Goal: Task Accomplishment & Management: Manage account settings

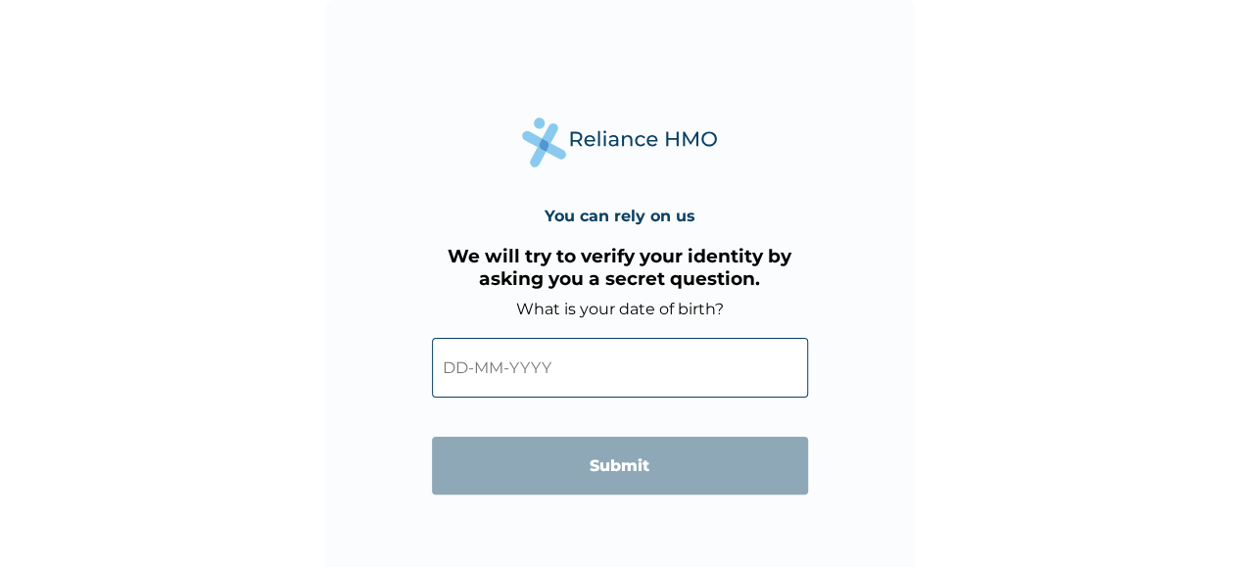
click at [549, 376] on input "text" at bounding box center [620, 368] width 376 height 60
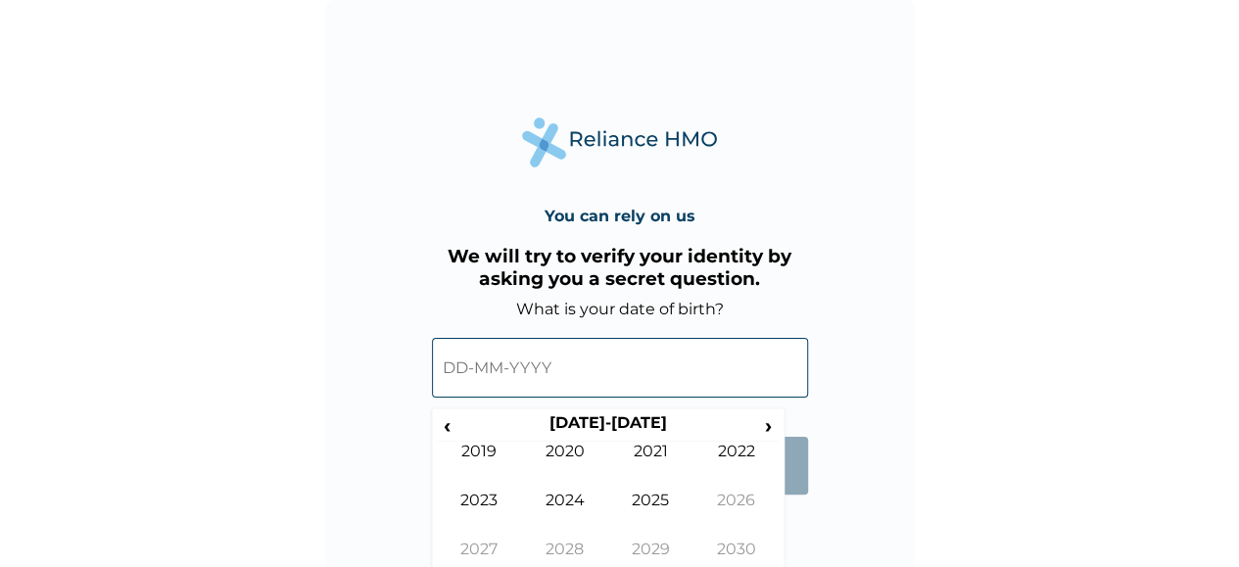
scroll to position [25, 0]
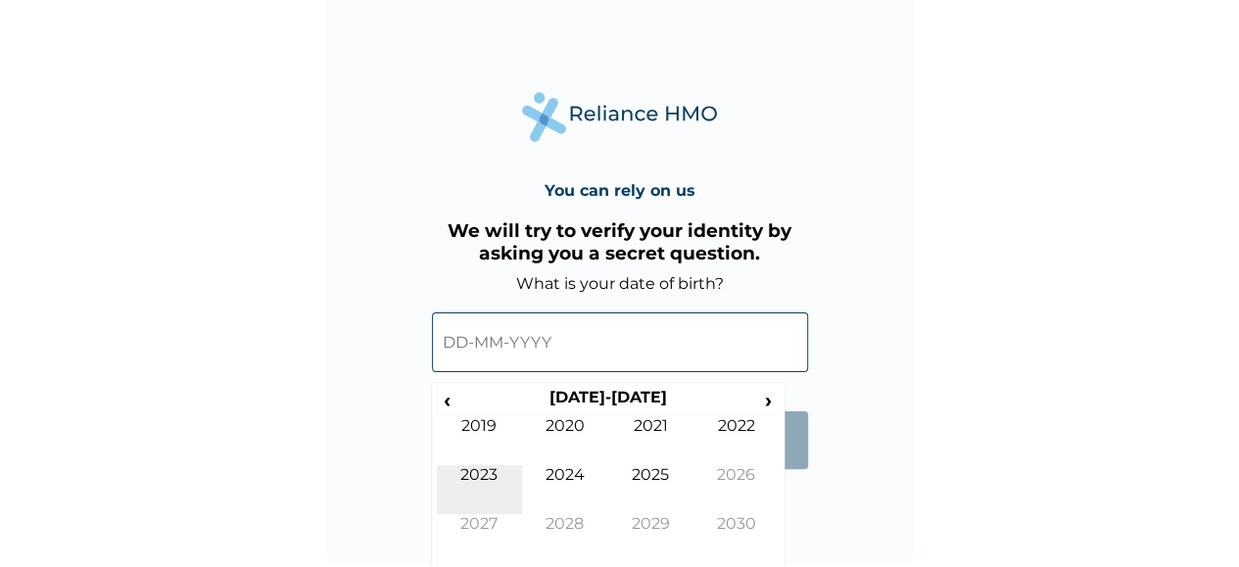
click at [474, 467] on td "2023" at bounding box center [480, 489] width 86 height 49
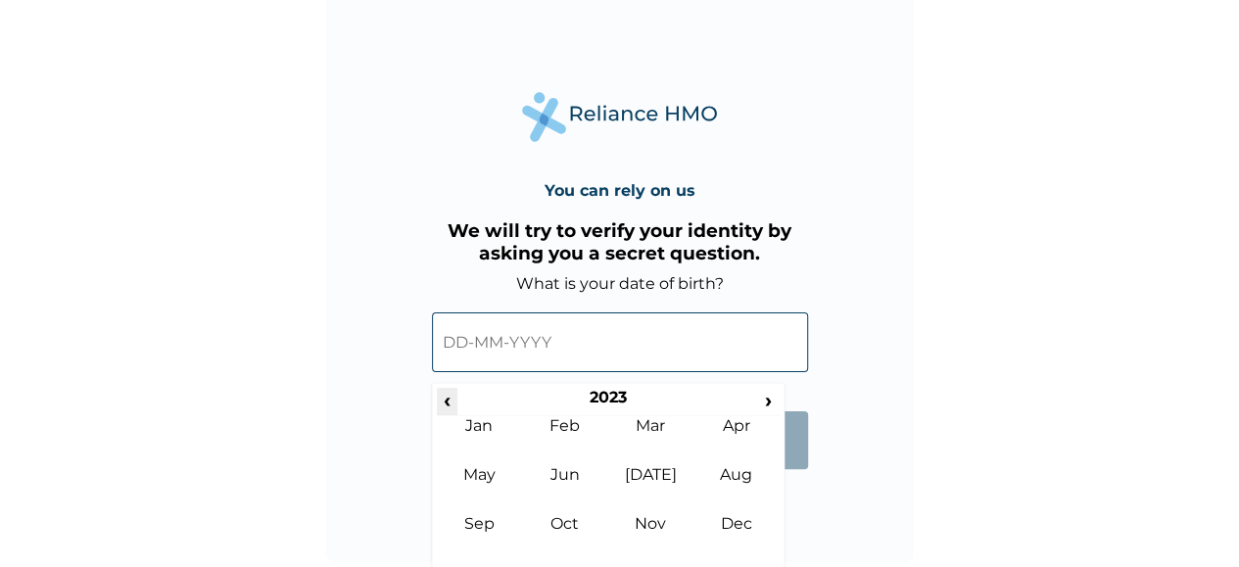
click at [452, 394] on span "‹" at bounding box center [447, 400] width 21 height 24
click at [758, 401] on span "›" at bounding box center [769, 400] width 22 height 24
click at [488, 471] on td "May" at bounding box center [480, 489] width 86 height 49
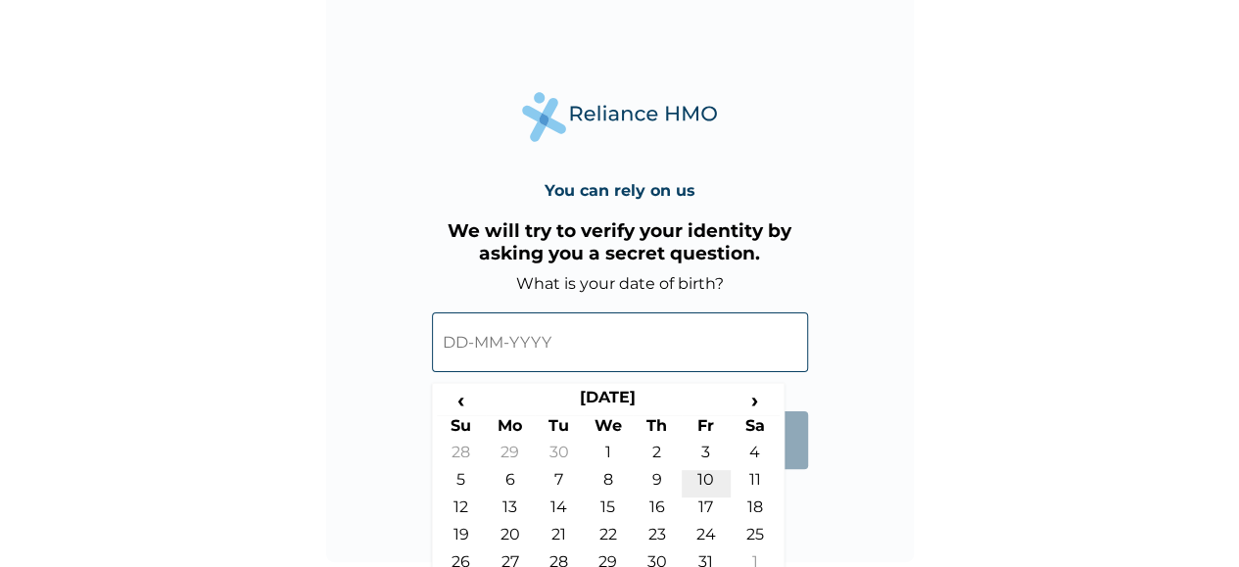
scroll to position [71, 0]
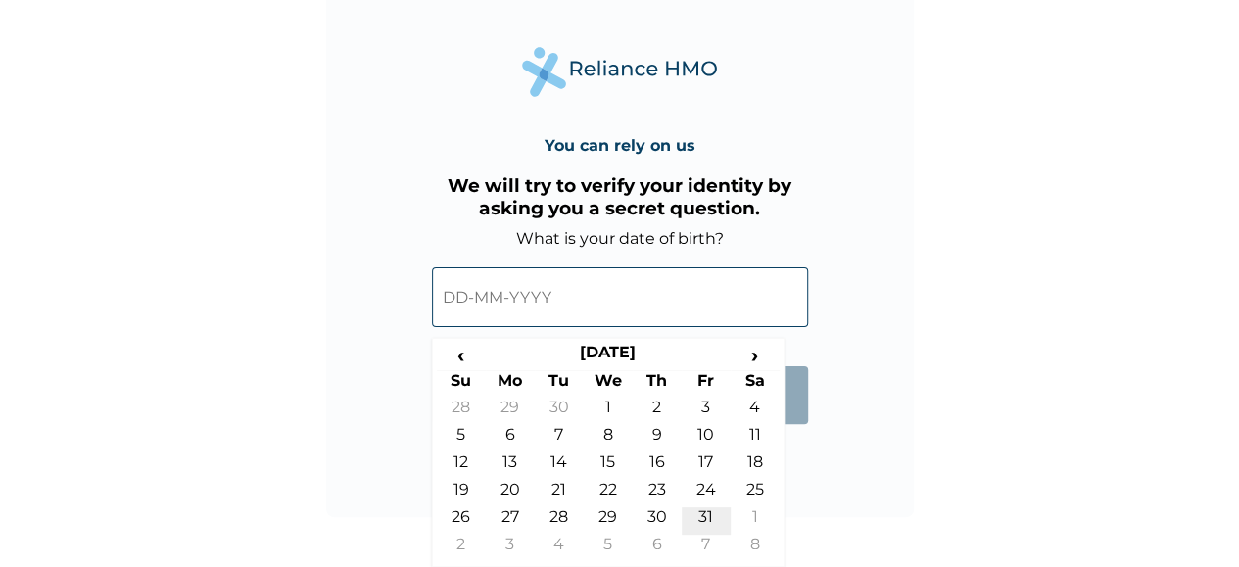
click at [707, 526] on td "31" at bounding box center [706, 520] width 49 height 27
type input "[DATE]"
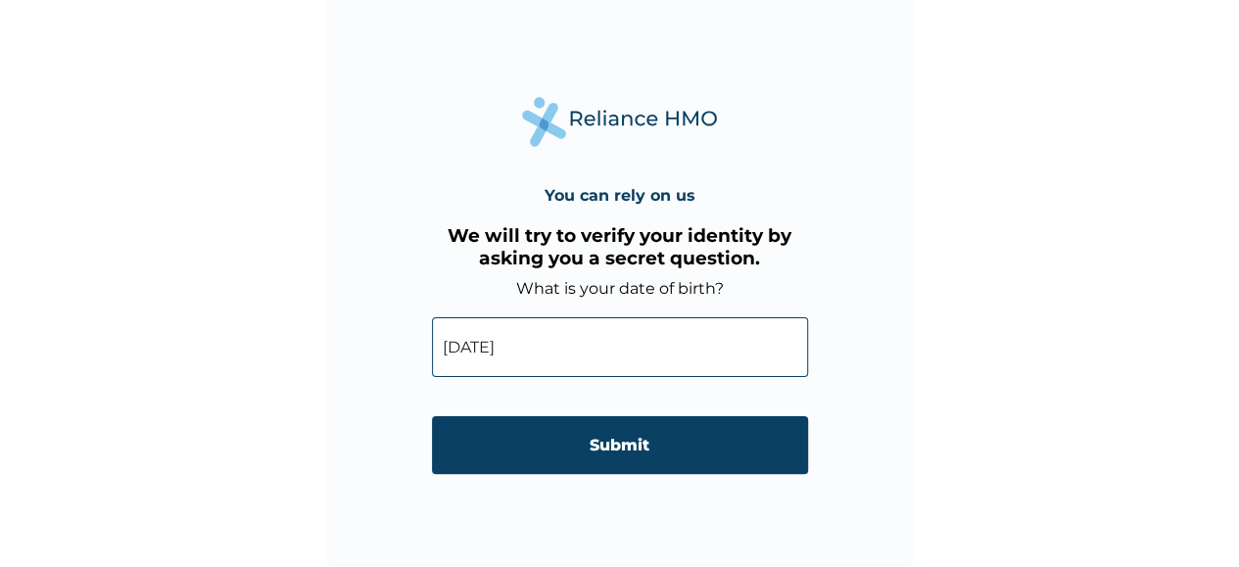
scroll to position [20, 0]
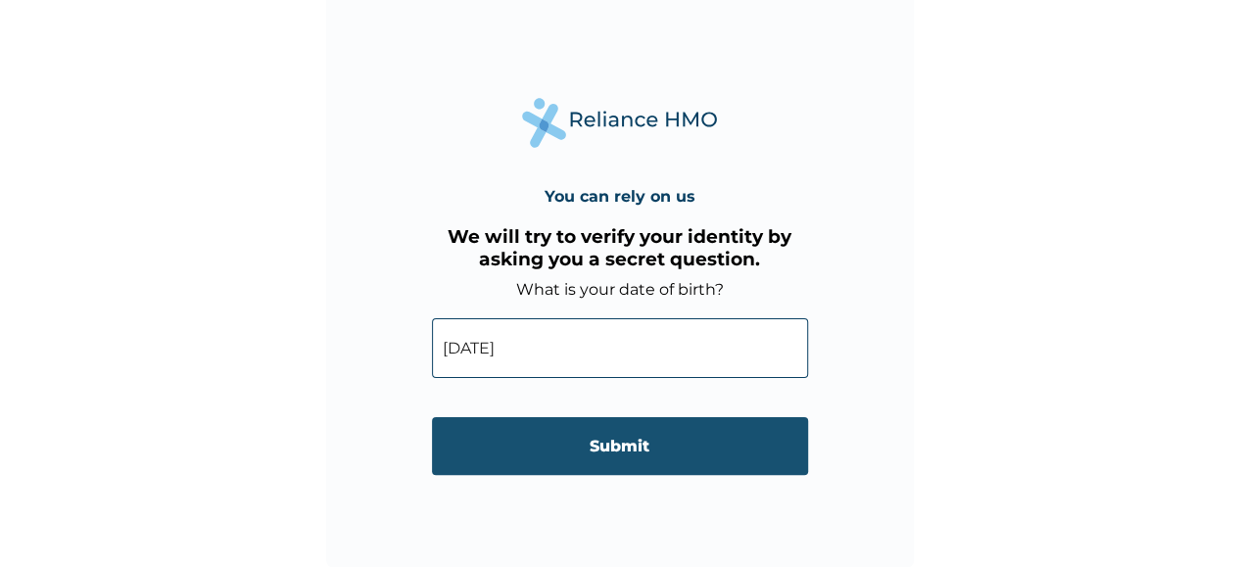
click at [643, 454] on input "Submit" at bounding box center [620, 446] width 376 height 58
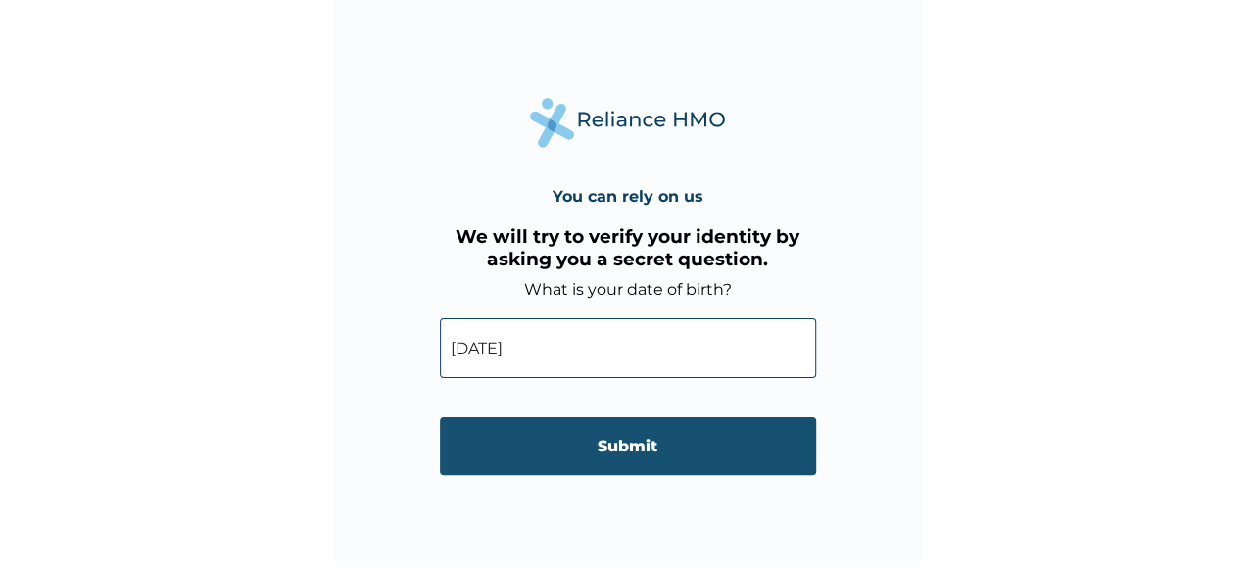
scroll to position [0, 0]
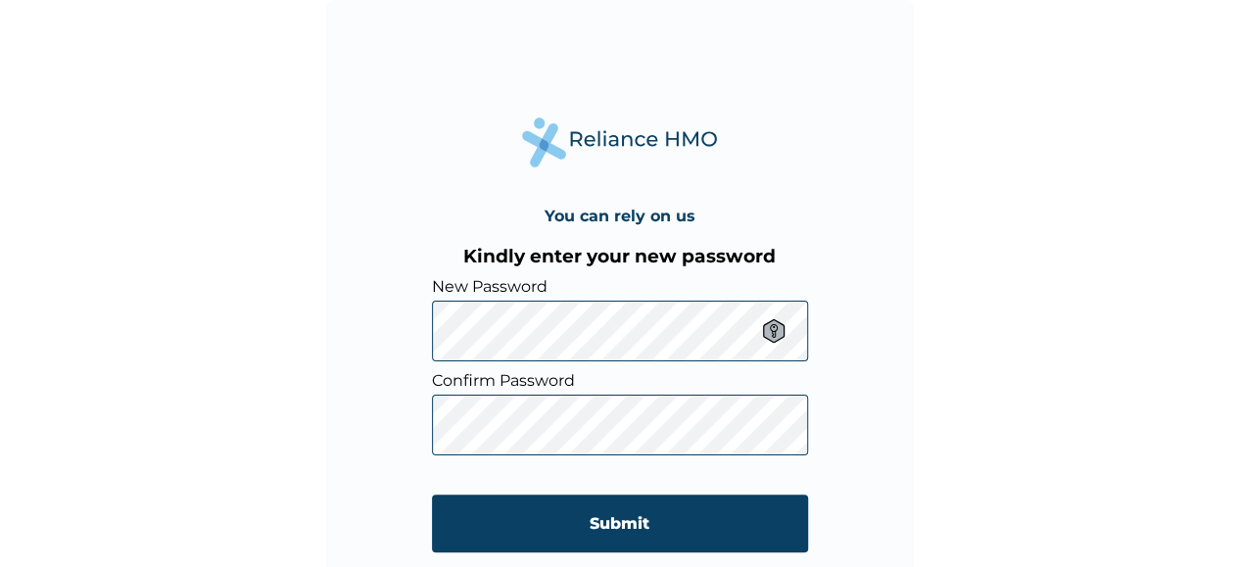
click input "Submit" at bounding box center [620, 524] width 376 height 58
